Goal: Transaction & Acquisition: Purchase product/service

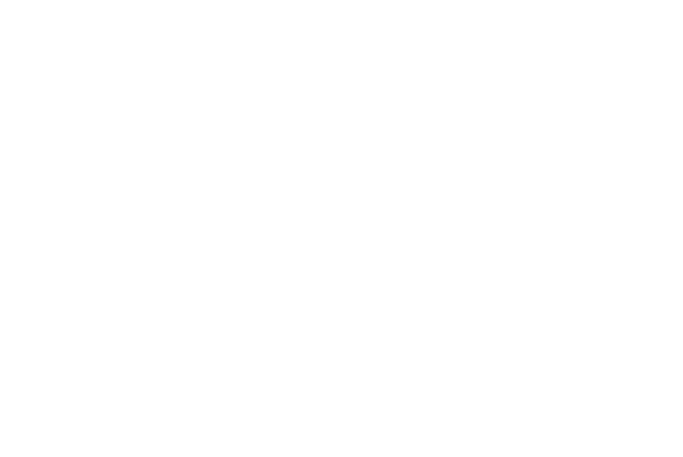
click at [295, 165] on div at bounding box center [341, 228] width 683 height 457
click at [580, 114] on div at bounding box center [341, 228] width 683 height 457
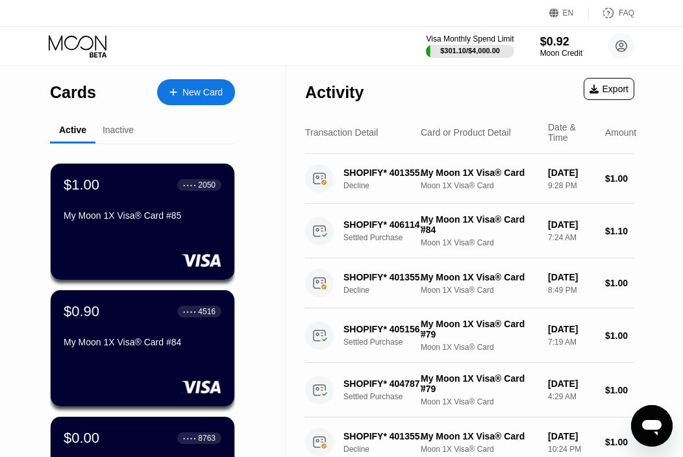
click at [218, 93] on div "New Card" at bounding box center [202, 92] width 40 height 11
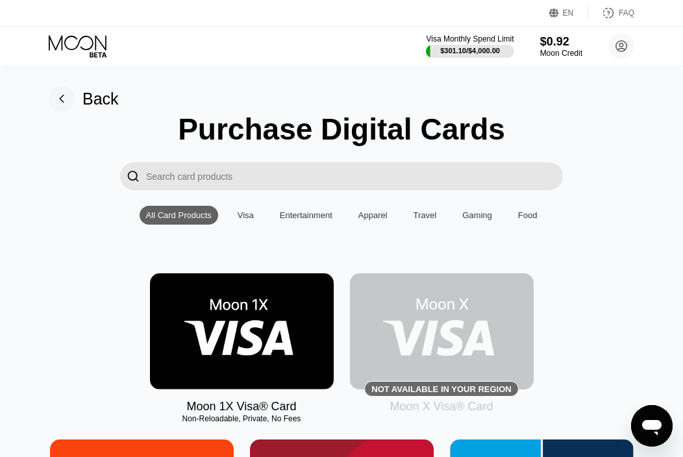
click at [244, 312] on img at bounding box center [242, 331] width 184 height 116
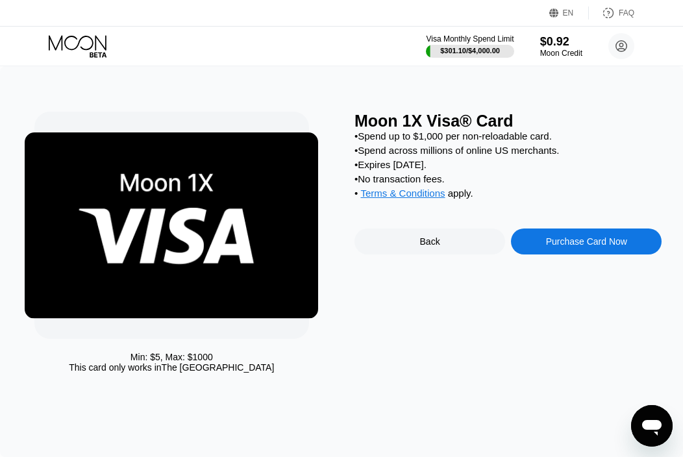
click at [615, 247] on div "Purchase Card Now" at bounding box center [586, 241] width 81 height 10
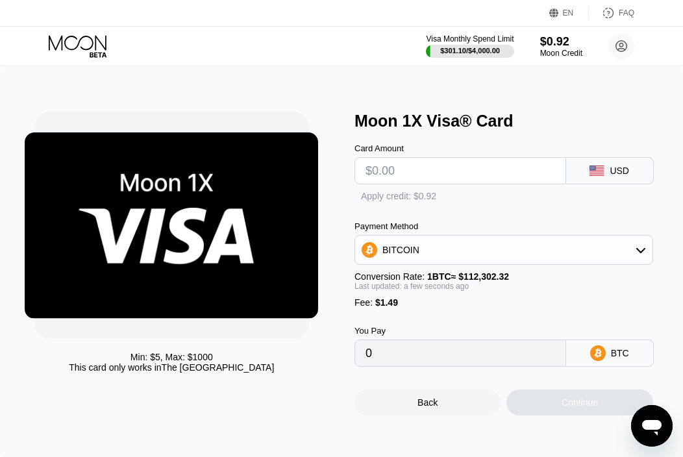
click at [615, 248] on div "BITCOIN" at bounding box center [503, 250] width 297 height 26
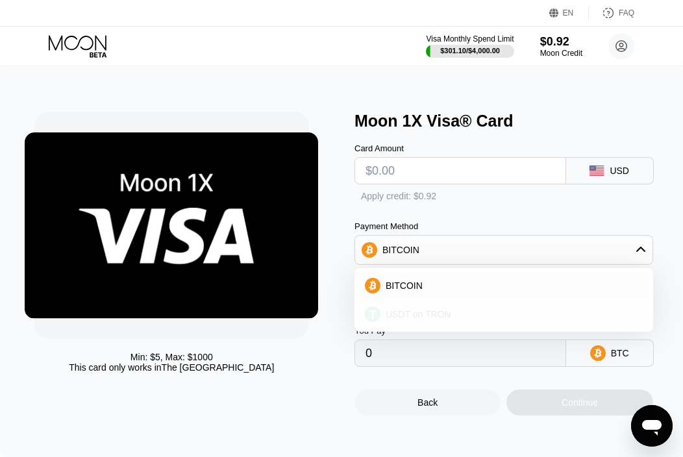
click at [510, 319] on div "USDT on TRON" at bounding box center [511, 314] width 262 height 10
type input "0.00"
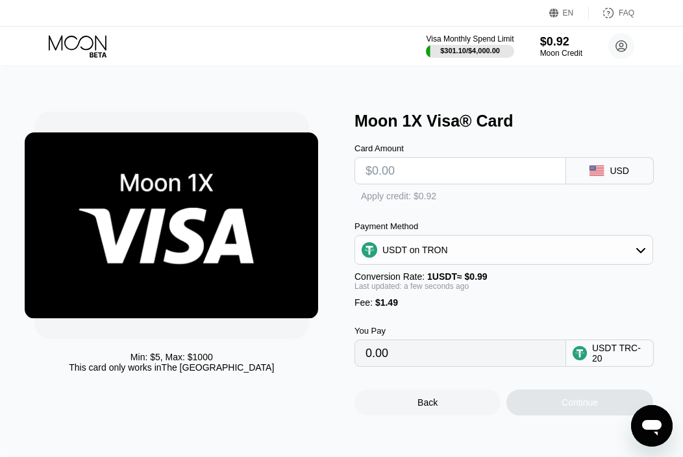
click at [466, 176] on input "text" at bounding box center [459, 171] width 189 height 26
click at [463, 169] on input "text" at bounding box center [459, 171] width 189 height 26
type input "$2"
type input "3.53"
type input "0.00"
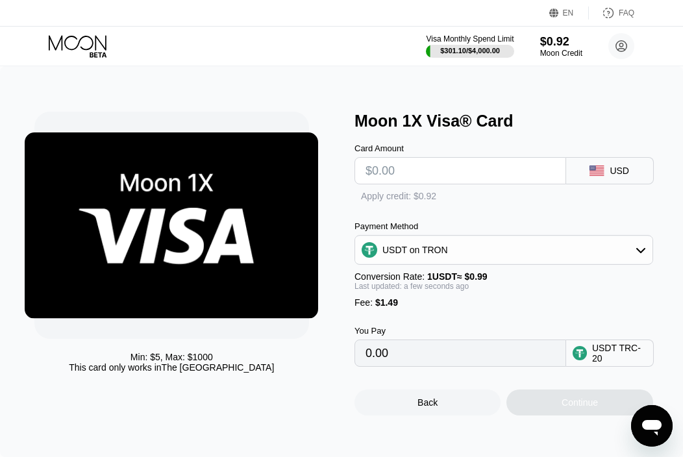
type input "$4"
type input "5.55"
type input "$40"
type input "41.91"
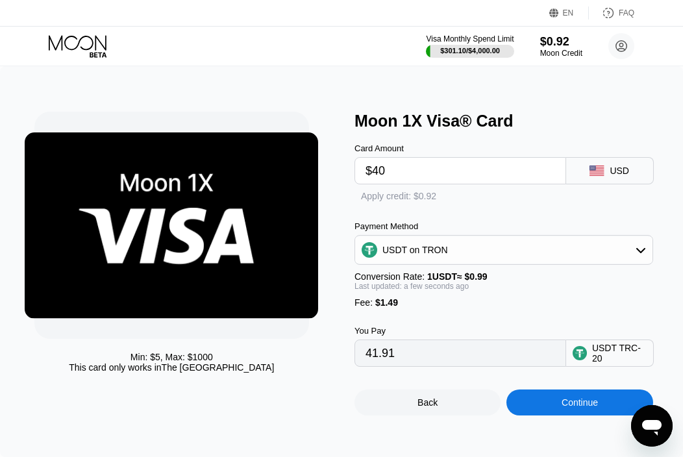
type input "$40"
click at [565, 402] on div "Continue" at bounding box center [579, 402] width 36 height 10
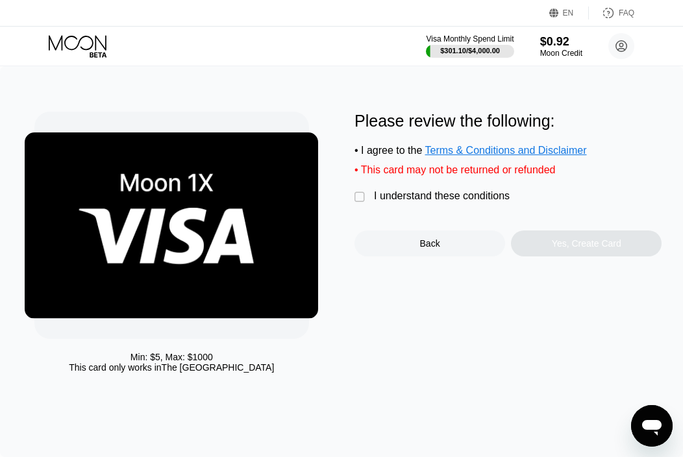
click at [398, 202] on div "I understand these conditions" at bounding box center [442, 196] width 136 height 12
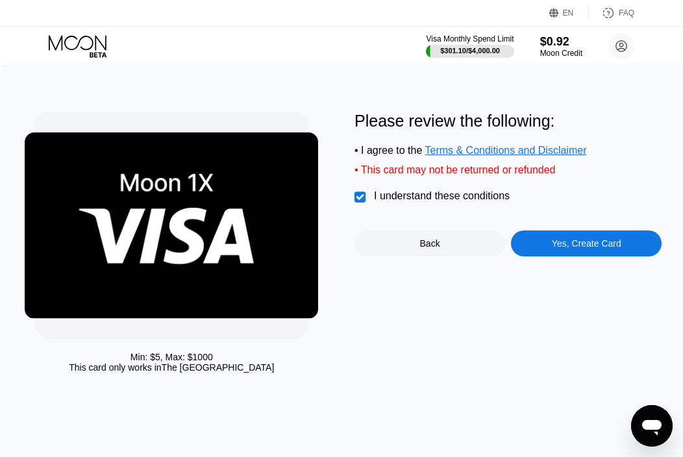
click at [536, 246] on div "Yes, Create Card" at bounding box center [586, 243] width 151 height 26
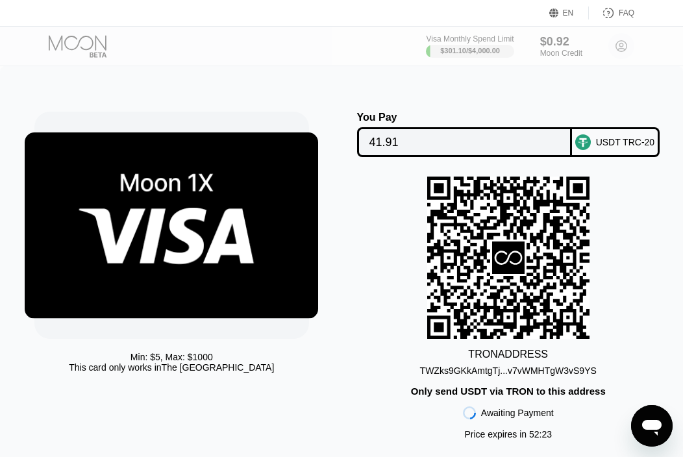
click at [323, 278] on div "Min: $ 5 , Max: $ 1000 This card only works in [GEOGRAPHIC_DATA]" at bounding box center [187, 298] width 307 height 373
click at [350, 314] on div "Min: $ 5 , Max: $ 1000 This card only works in [GEOGRAPHIC_DATA] You Pay 41.91 …" at bounding box center [341, 298] width 615 height 373
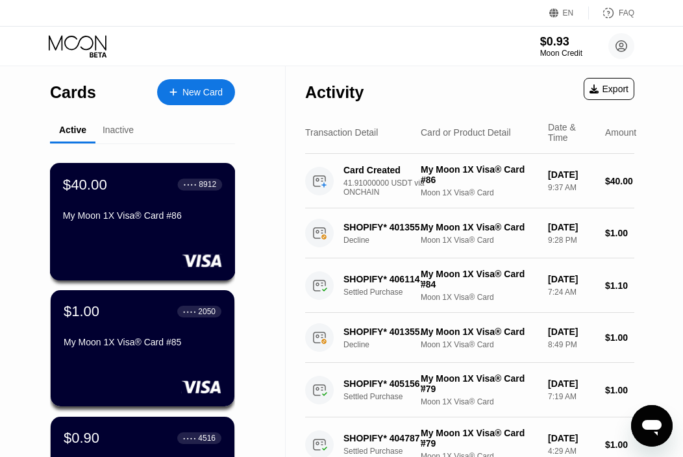
click at [146, 247] on div "$40.00 ● ● ● ● 8912 My Moon 1X Visa® Card #86" at bounding box center [143, 221] width 186 height 117
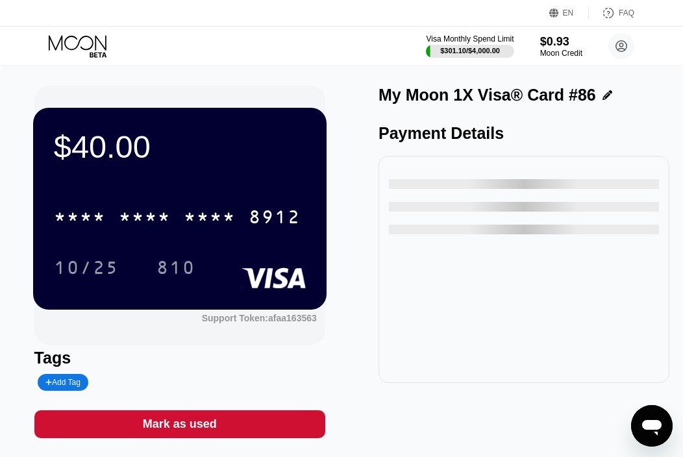
drag, startPoint x: 470, startPoint y: 227, endPoint x: 393, endPoint y: 200, distance: 81.9
click at [394, 200] on div at bounding box center [524, 200] width 270 height 68
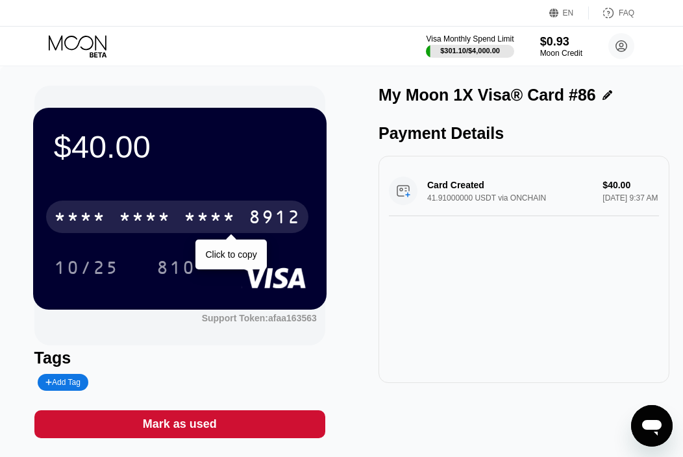
click at [289, 217] on div "8912" at bounding box center [275, 218] width 52 height 21
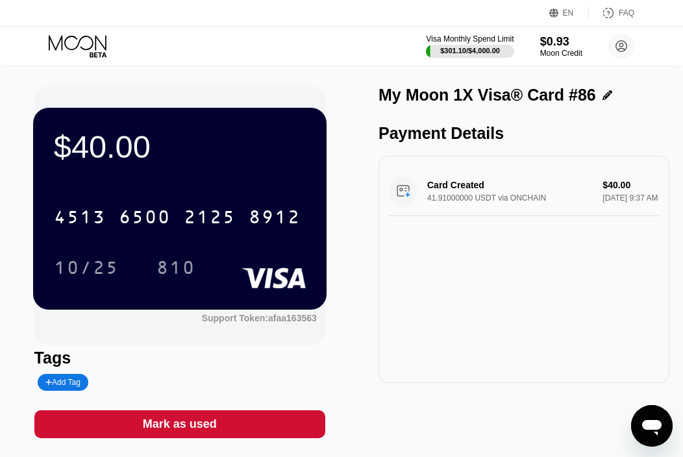
click at [100, 44] on icon at bounding box center [79, 46] width 60 height 23
